Goal: Task Accomplishment & Management: Manage account settings

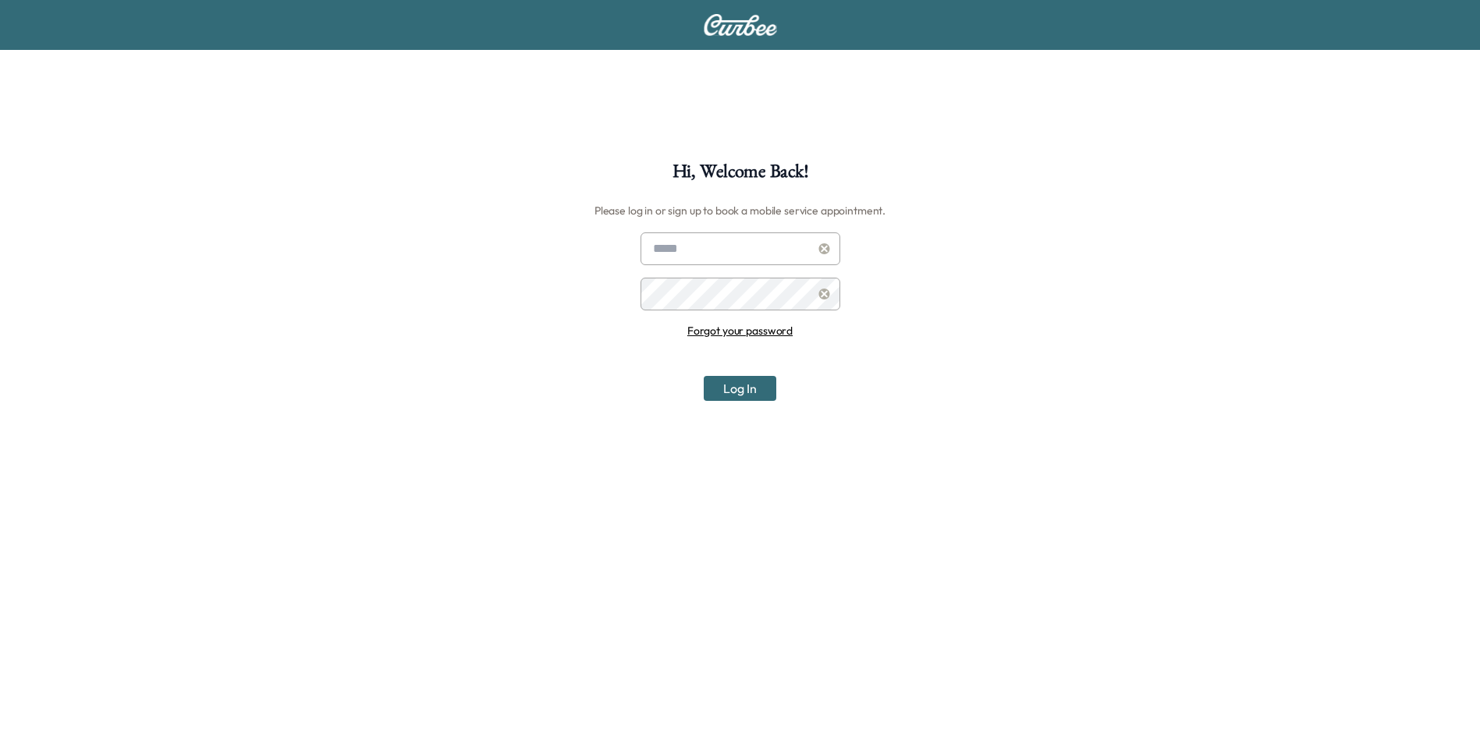
type input "**********"
click at [739, 389] on button "Log In" at bounding box center [740, 388] width 73 height 25
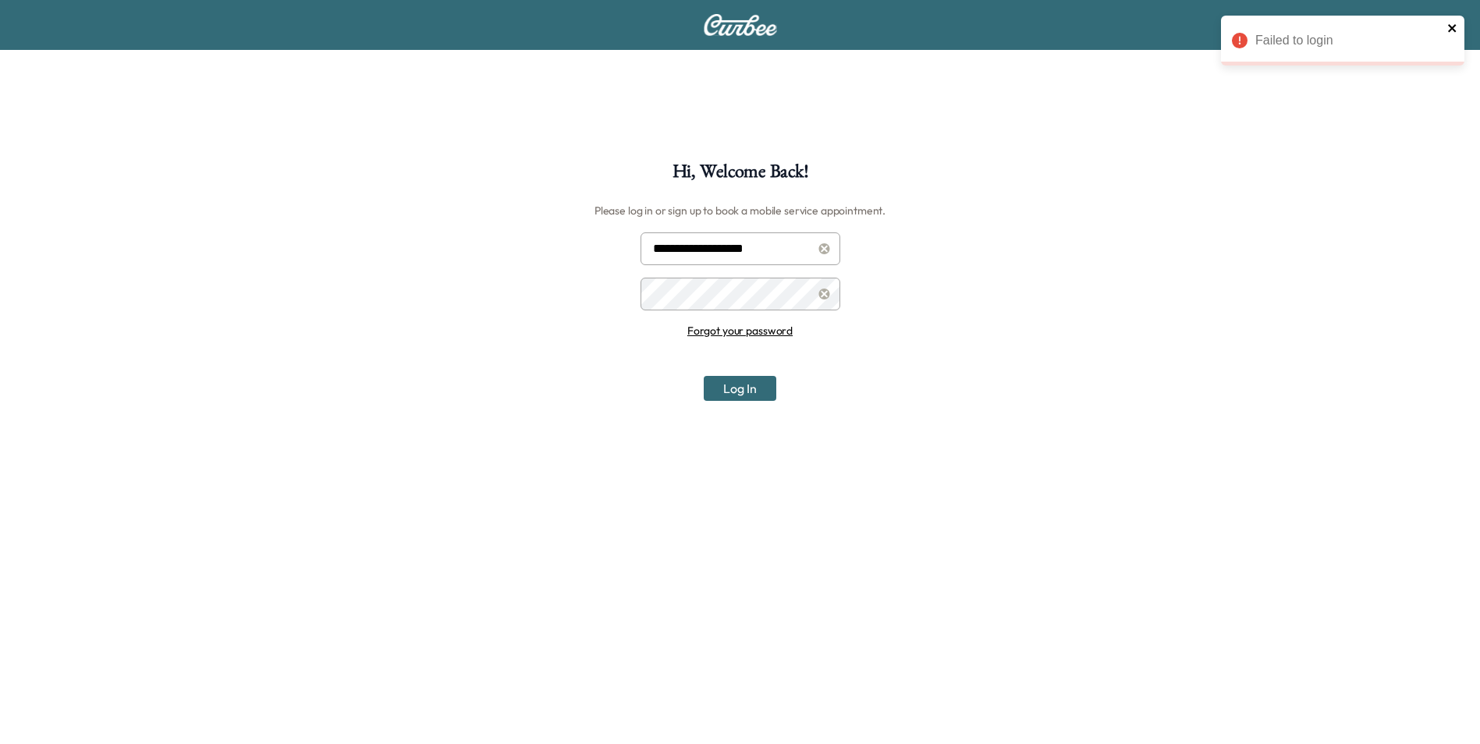
click at [1452, 32] on icon "close" at bounding box center [1452, 28] width 11 height 12
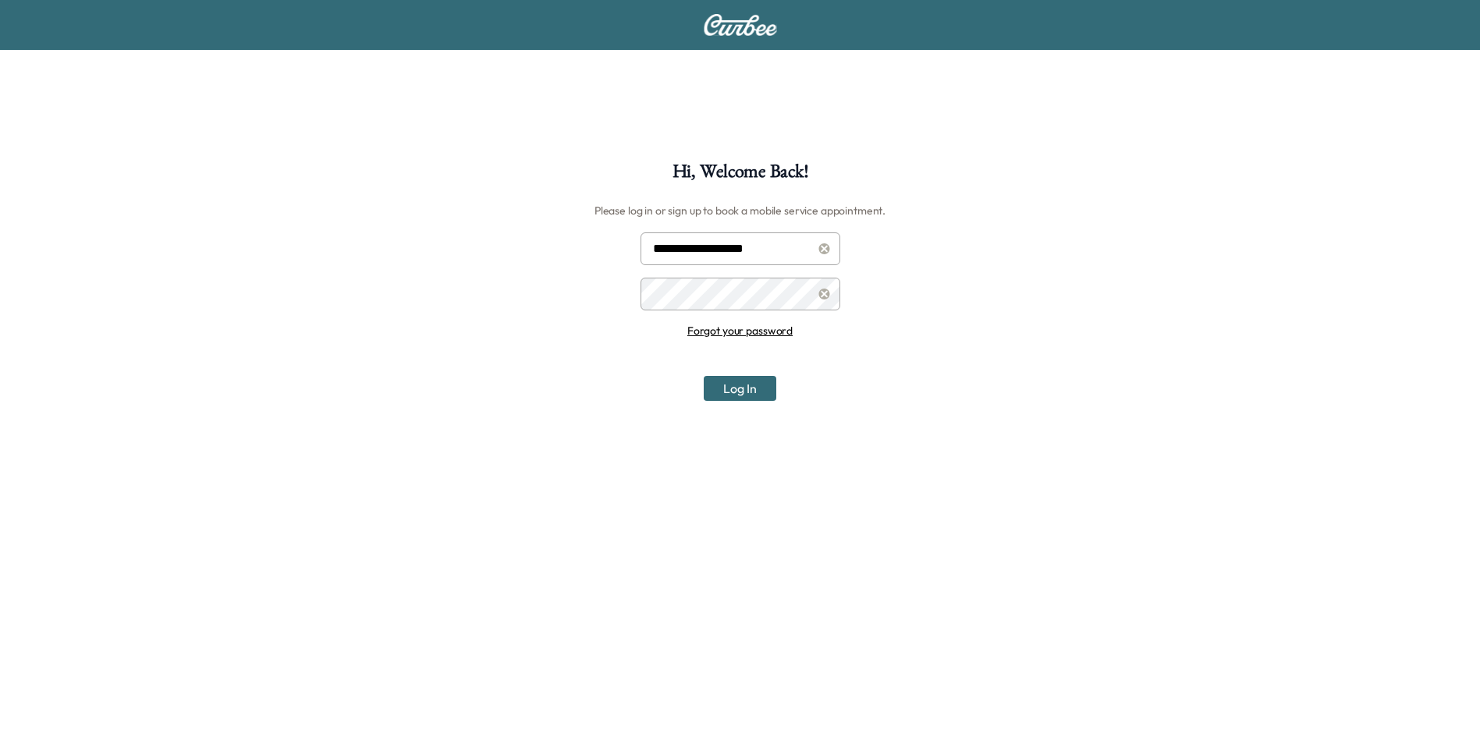
click at [747, 389] on button "Log In" at bounding box center [740, 388] width 73 height 25
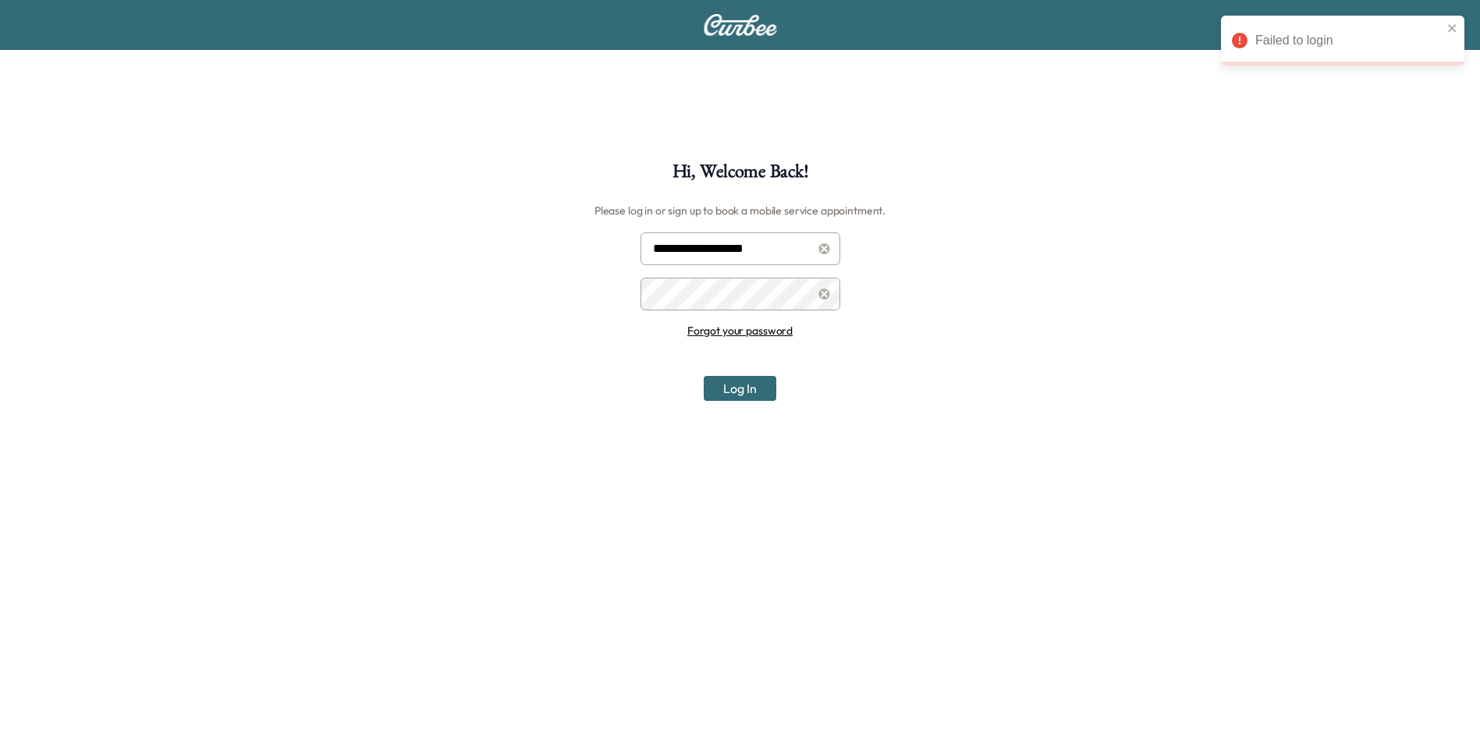
click at [760, 393] on button "Log In" at bounding box center [740, 388] width 73 height 25
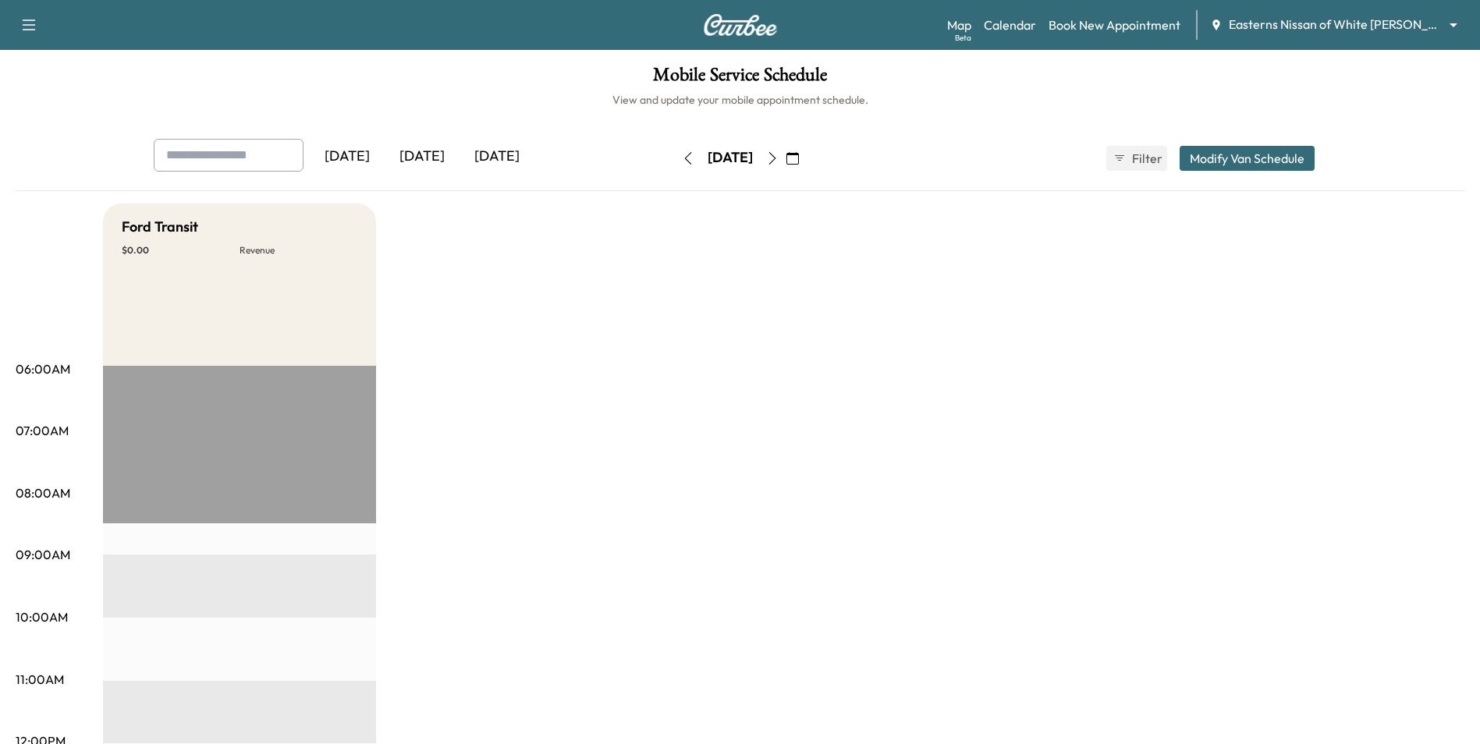
click at [33, 27] on icon "button" at bounding box center [29, 25] width 19 height 19
click at [55, 83] on button "Log Out" at bounding box center [55, 88] width 59 height 25
